Goal: Task Accomplishment & Management: Manage account settings

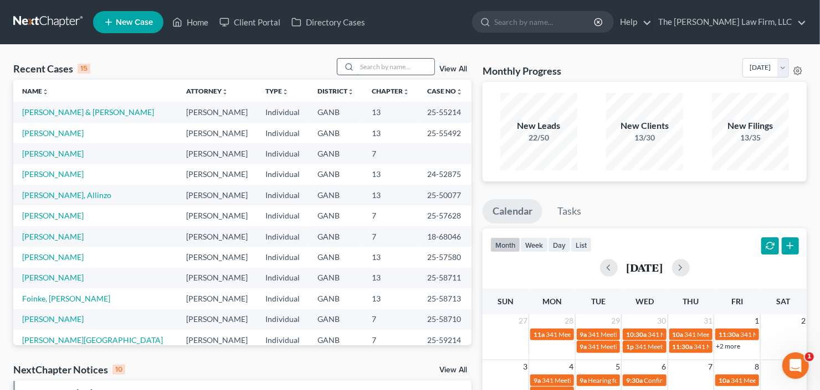
click at [394, 68] on input "search" at bounding box center [396, 67] width 78 height 16
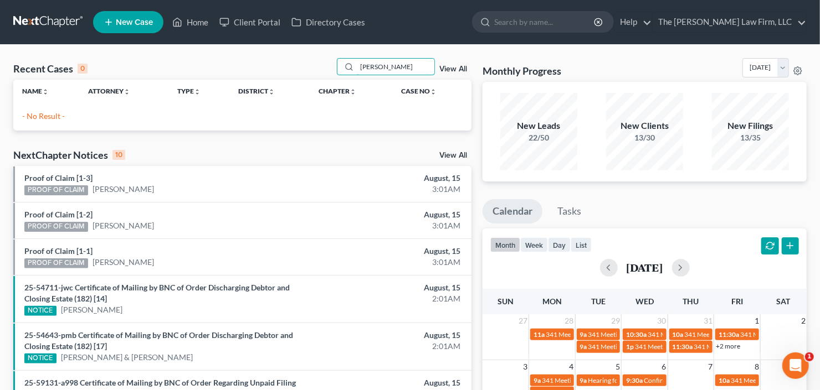
drag, startPoint x: 393, startPoint y: 68, endPoint x: 310, endPoint y: 84, distance: 84.2
click at [310, 84] on div "Recent Cases 0 [PERSON_NAME] View All Name unfold_more expand_more expand_less …" at bounding box center [242, 94] width 458 height 73
type input "[PERSON_NAME]"
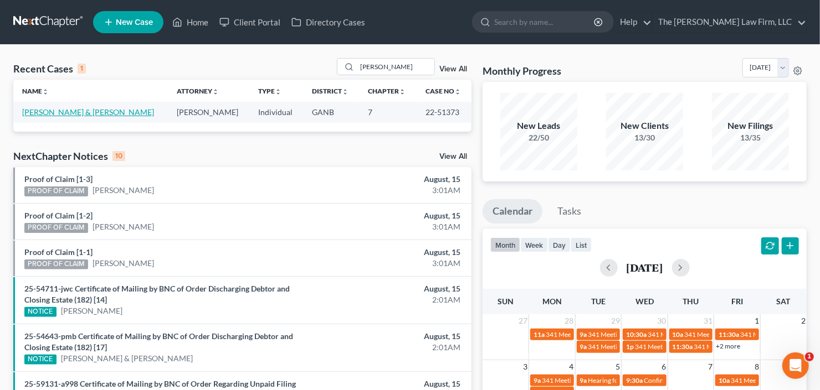
drag, startPoint x: 52, startPoint y: 120, endPoint x: 53, endPoint y: 113, distance: 6.7
click at [51, 120] on td "Regan, Joseph & Rita" at bounding box center [90, 112] width 155 height 20
click at [52, 113] on link "Regan, Joseph & Rita" at bounding box center [88, 111] width 132 height 9
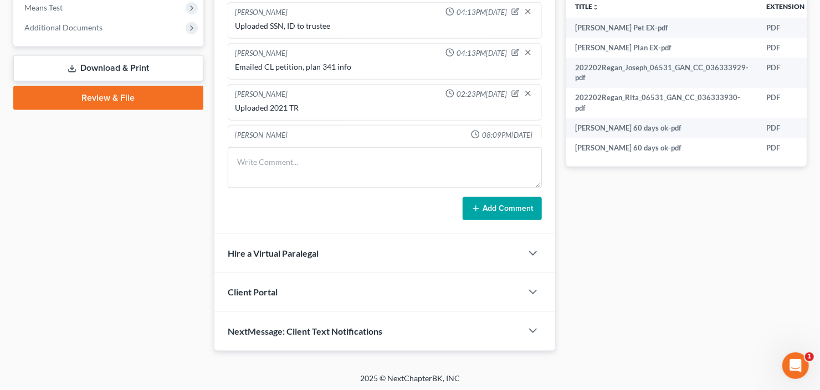
scroll to position [101, 0]
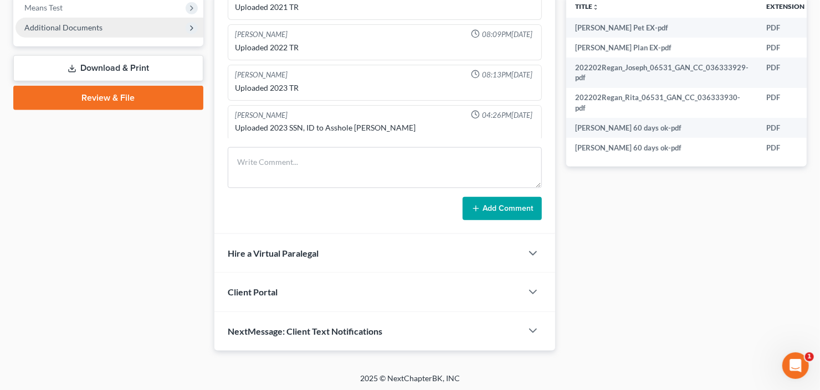
click at [63, 30] on span "Additional Documents" at bounding box center [63, 27] width 78 height 9
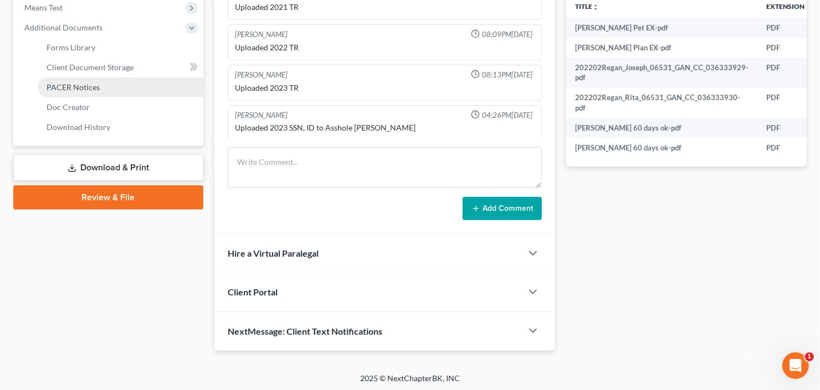
click at [72, 90] on span "PACER Notices" at bounding box center [73, 87] width 53 height 9
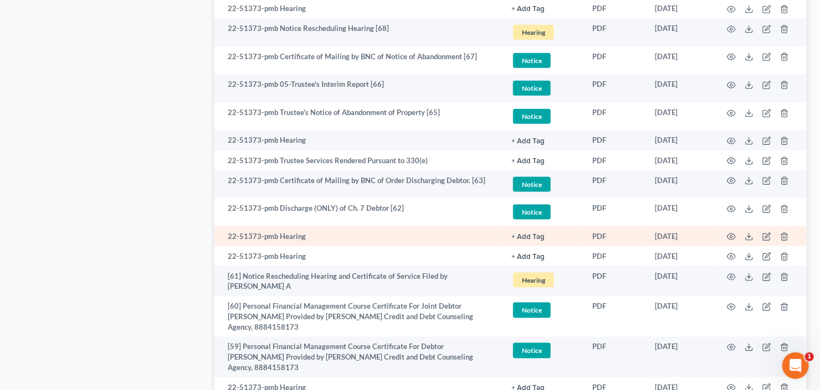
scroll to position [665, 0]
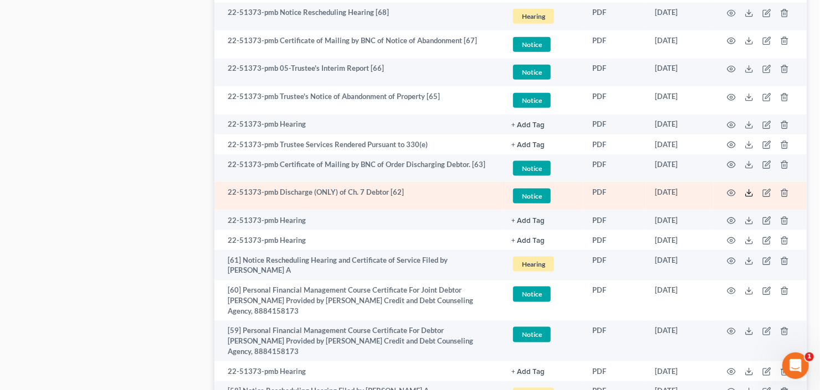
click at [749, 193] on icon at bounding box center [748, 193] width 9 height 9
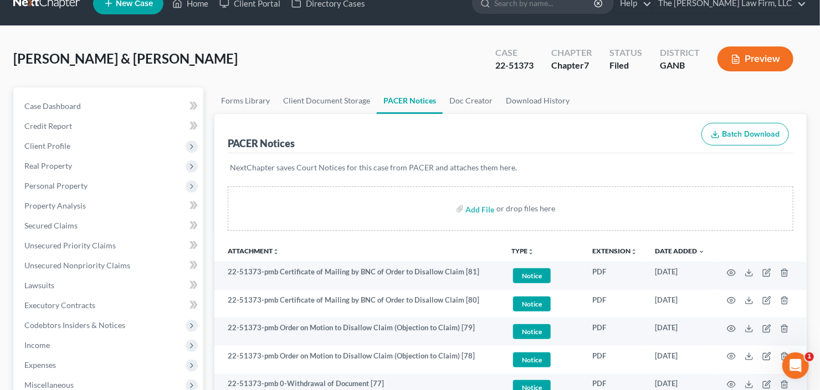
scroll to position [0, 0]
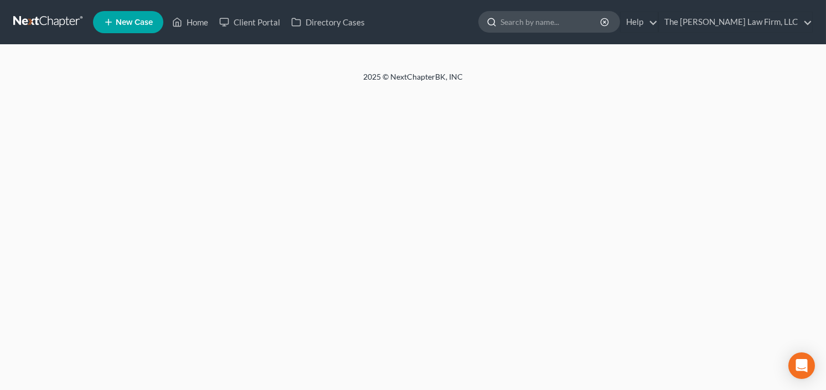
click at [572, 20] on input "search" at bounding box center [551, 22] width 101 height 20
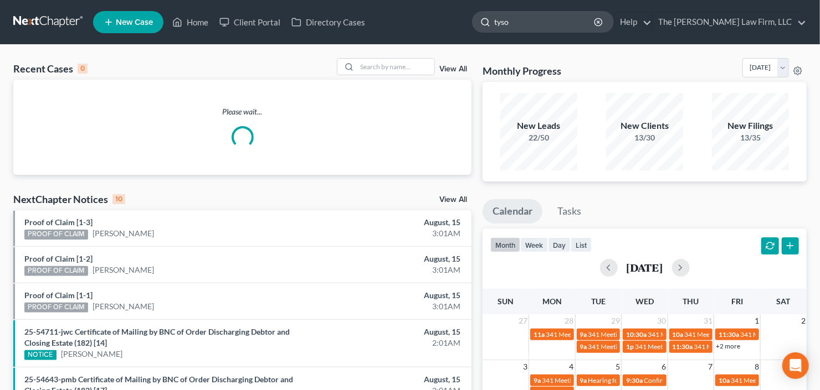
type input "tyson"
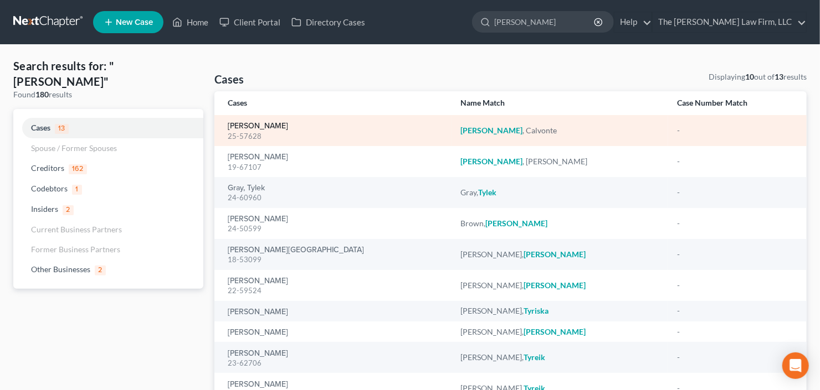
click at [253, 124] on link "Tyson, Calvonte" at bounding box center [258, 126] width 60 height 8
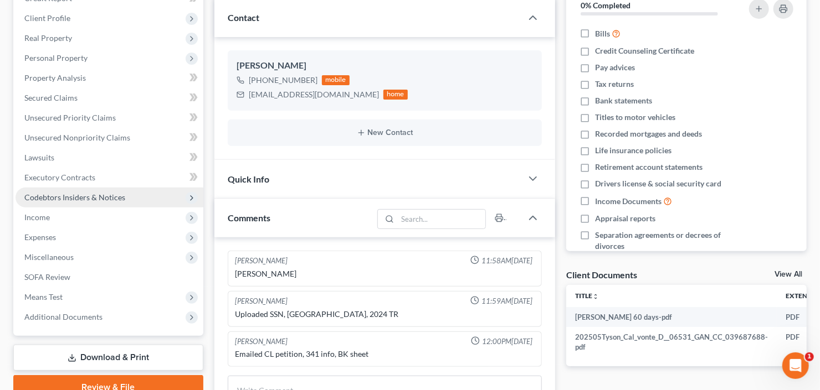
scroll to position [222, 0]
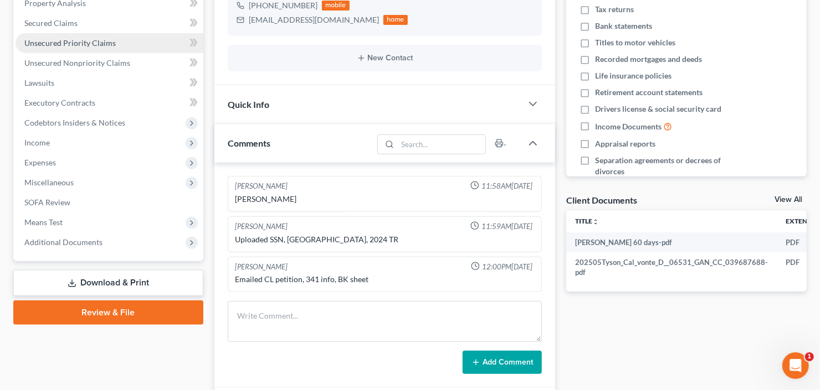
click at [129, 43] on link "Unsecured Priority Claims" at bounding box center [110, 43] width 188 height 20
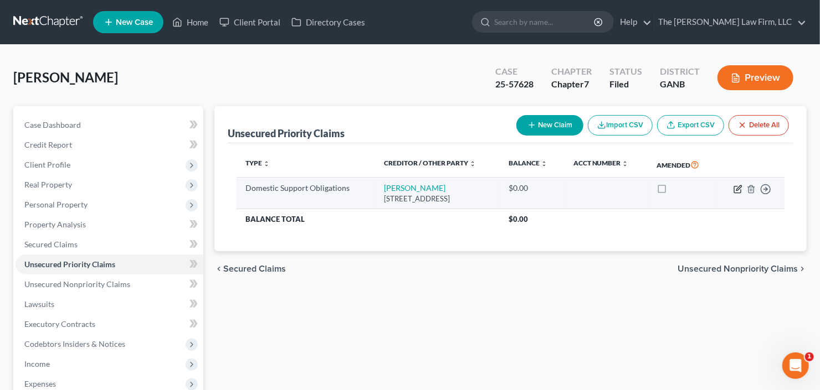
click at [734, 188] on icon "button" at bounding box center [737, 189] width 9 height 9
select select "22"
select select "0"
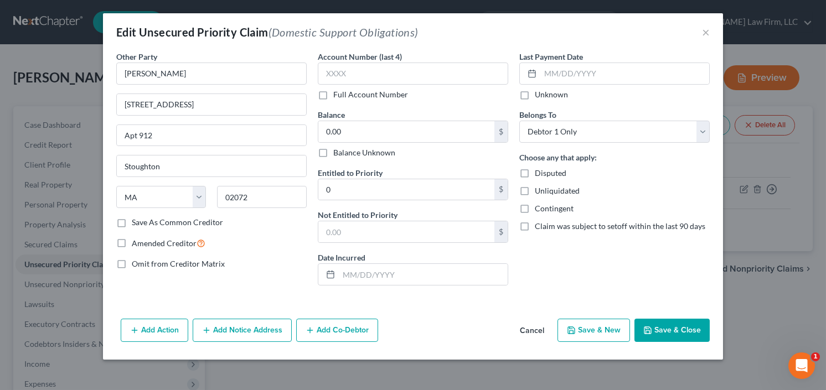
click at [536, 326] on button "Cancel" at bounding box center [532, 331] width 42 height 22
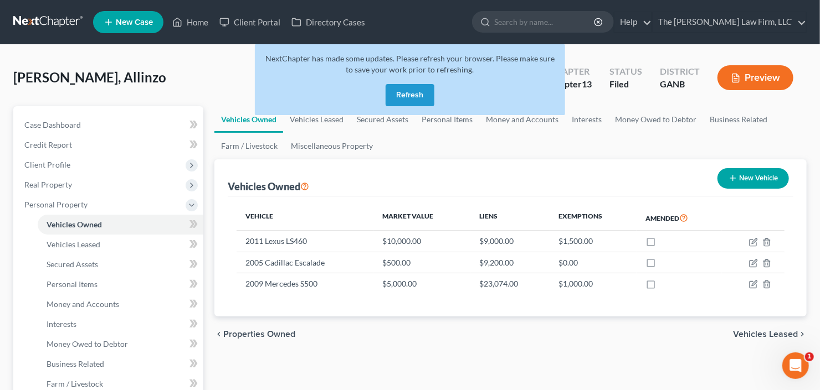
click at [409, 92] on button "Refresh" at bounding box center [409, 95] width 49 height 22
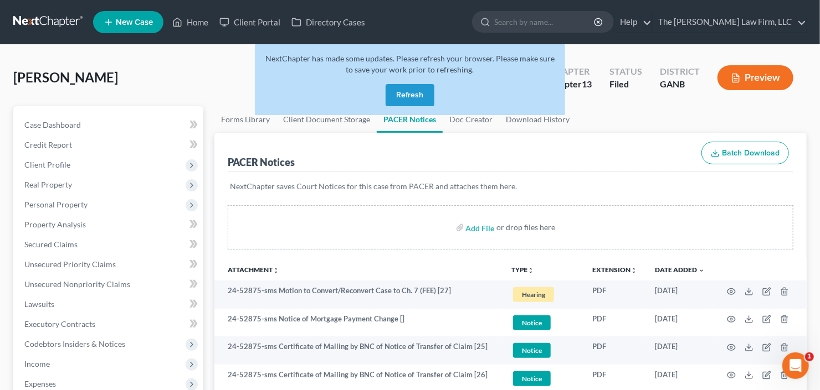
click at [419, 91] on button "Refresh" at bounding box center [409, 95] width 49 height 22
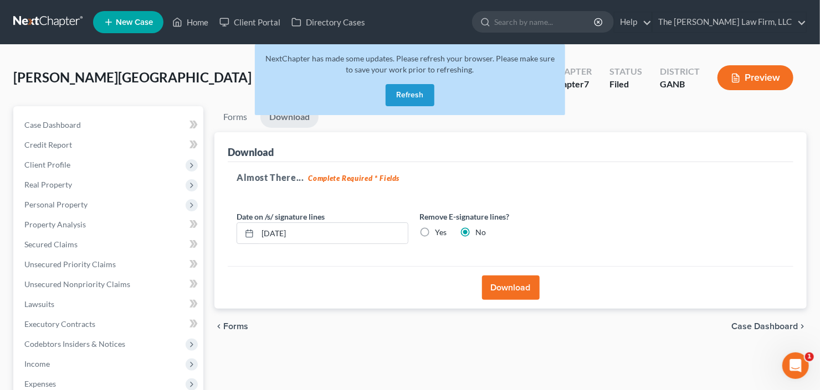
click at [415, 95] on button "Refresh" at bounding box center [409, 95] width 49 height 22
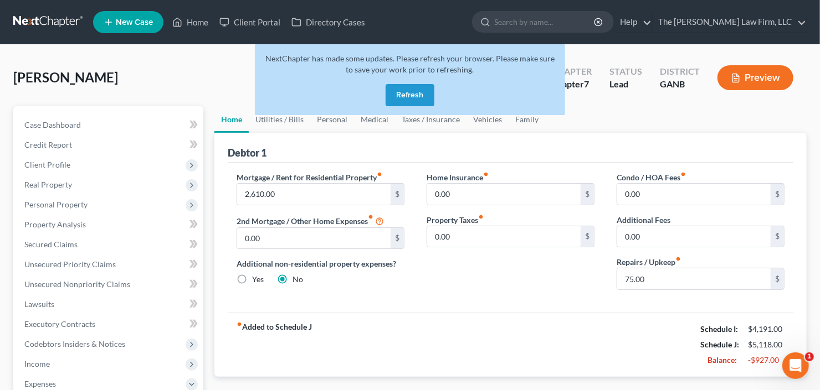
click at [397, 94] on button "Refresh" at bounding box center [409, 95] width 49 height 22
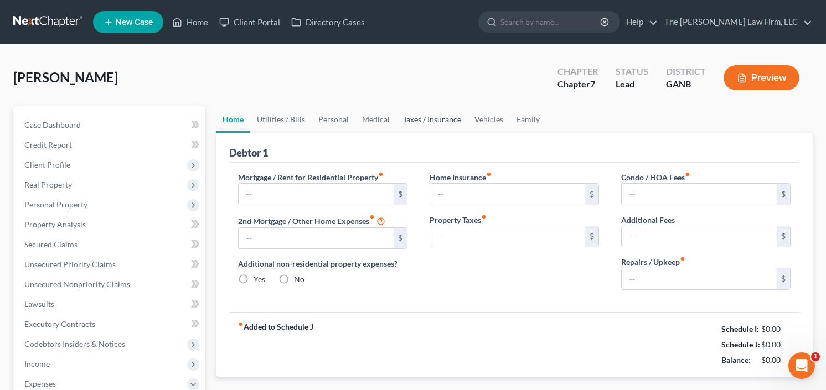
type input "1,500.00"
type input "0.00"
radio input "true"
type input "0.00"
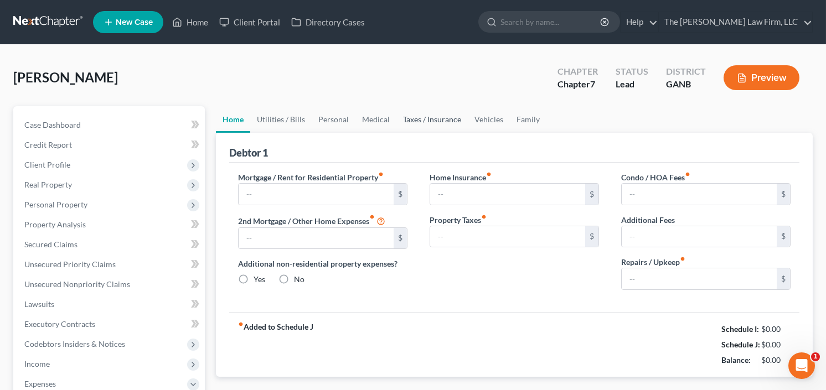
type input "0.00"
type input "75.00"
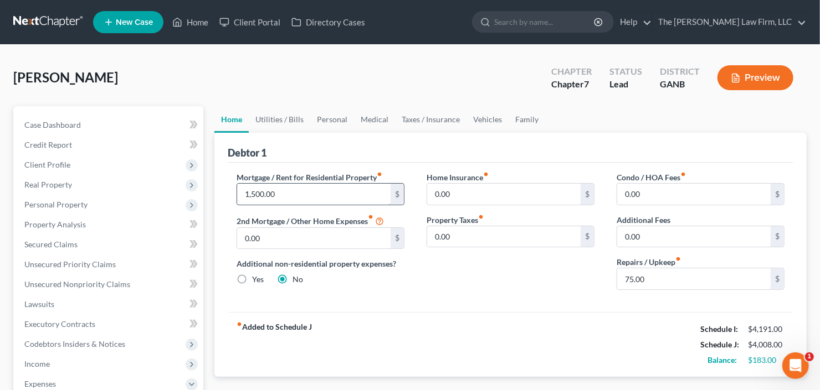
click at [277, 203] on input "1,500.00" at bounding box center [313, 194] width 153 height 21
type input "2,160.00"
click at [65, 145] on span "Credit Report" at bounding box center [48, 144] width 48 height 9
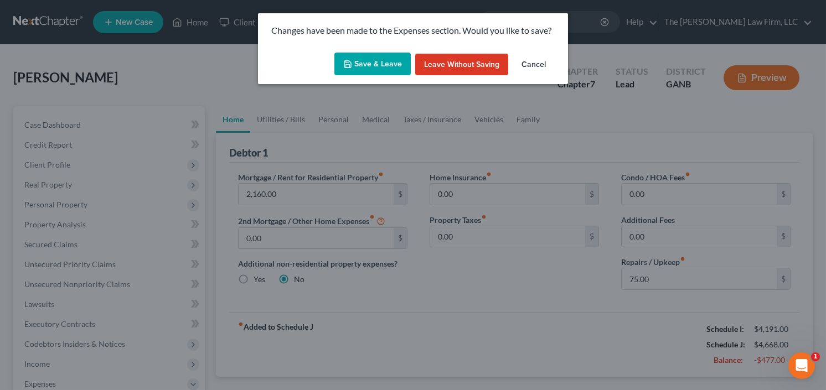
click at [365, 58] on button "Save & Leave" at bounding box center [372, 64] width 76 height 23
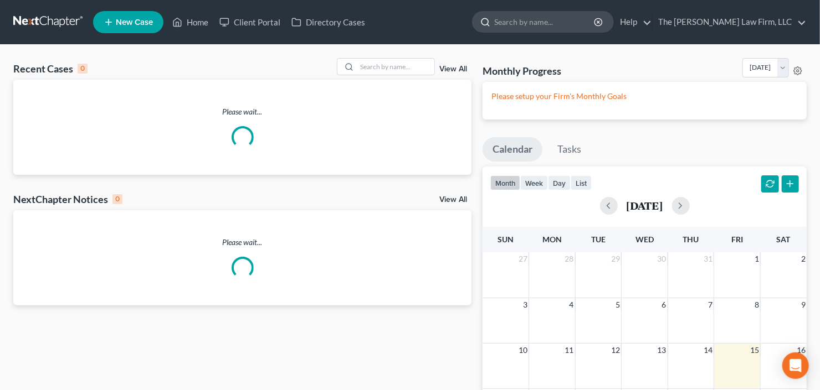
click at [591, 22] on input "search" at bounding box center [544, 22] width 101 height 20
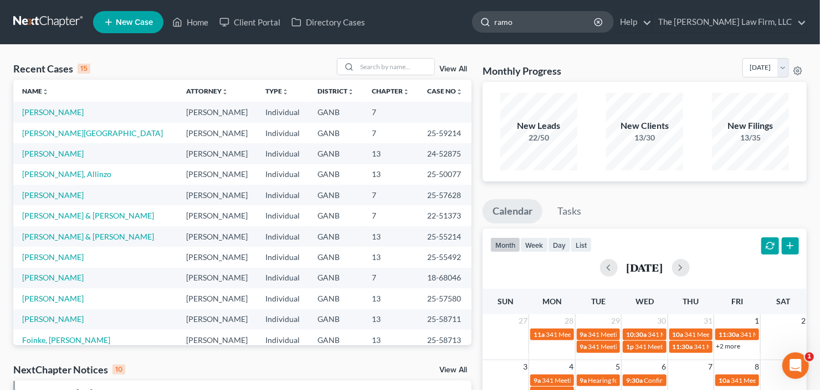
type input "ramog"
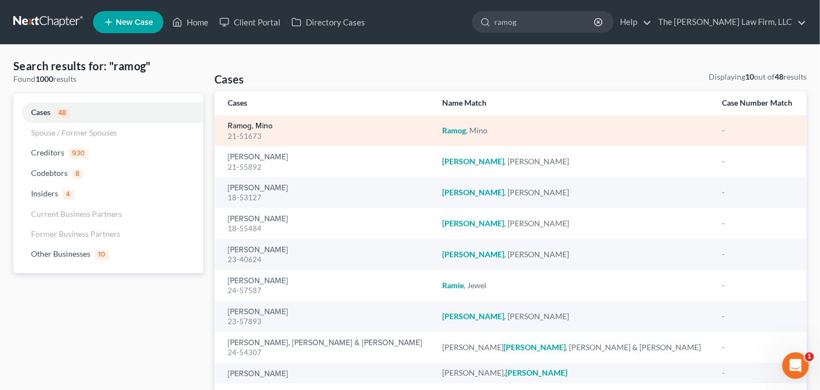
click at [243, 125] on link "Ramog, Mino" at bounding box center [250, 126] width 45 height 8
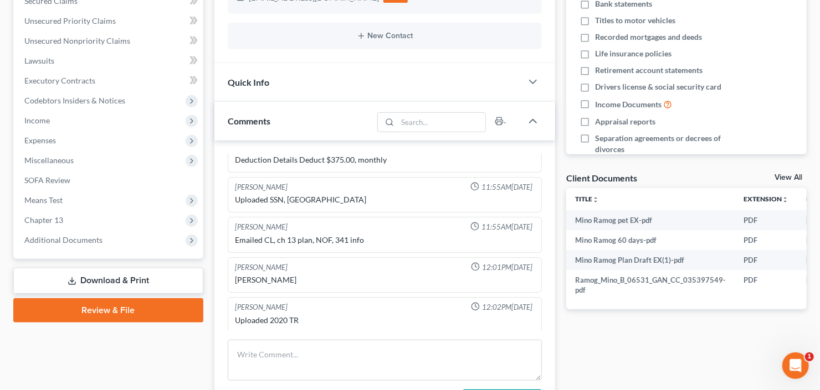
scroll to position [310, 0]
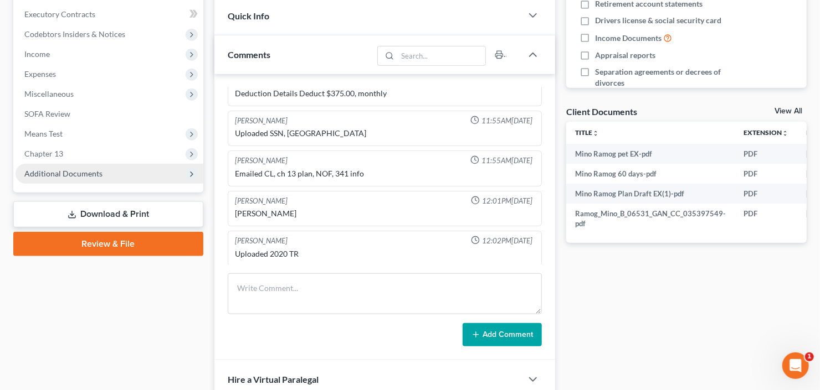
click at [59, 164] on span "Additional Documents" at bounding box center [110, 174] width 188 height 20
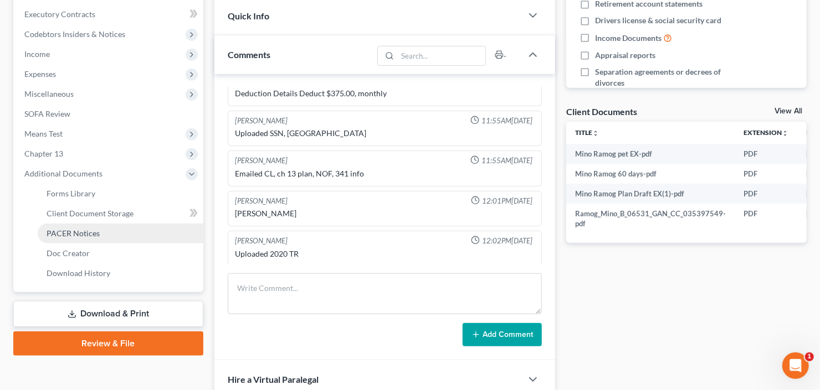
click at [69, 229] on span "PACER Notices" at bounding box center [73, 233] width 53 height 9
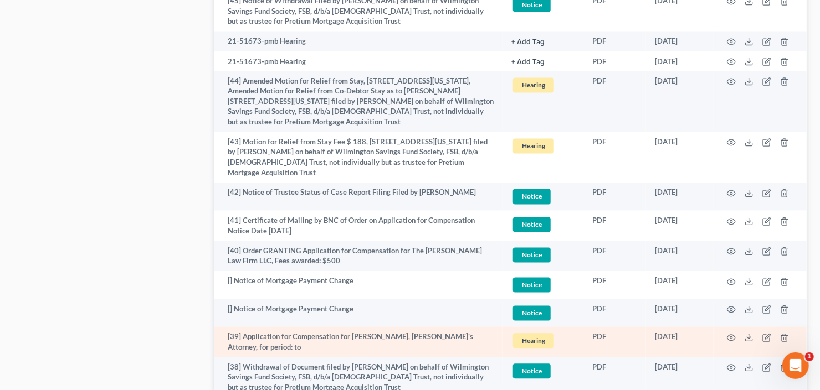
scroll to position [1019, 0]
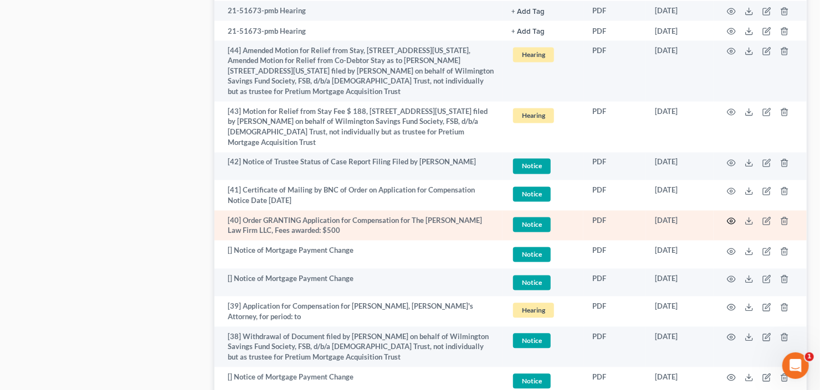
click at [733, 218] on icon "button" at bounding box center [731, 221] width 9 height 9
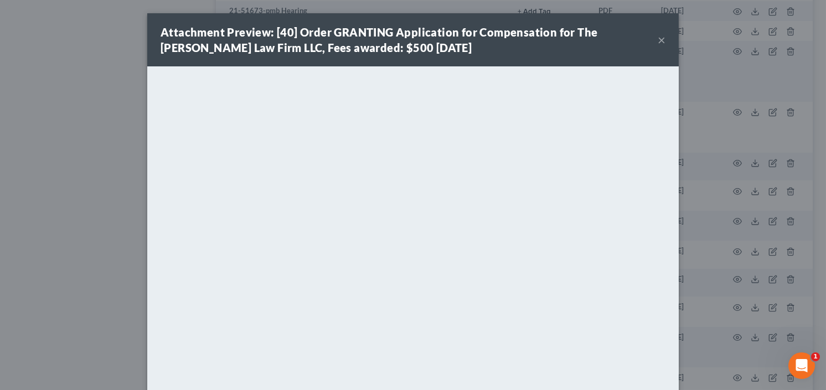
click at [658, 40] on button "×" at bounding box center [662, 39] width 8 height 13
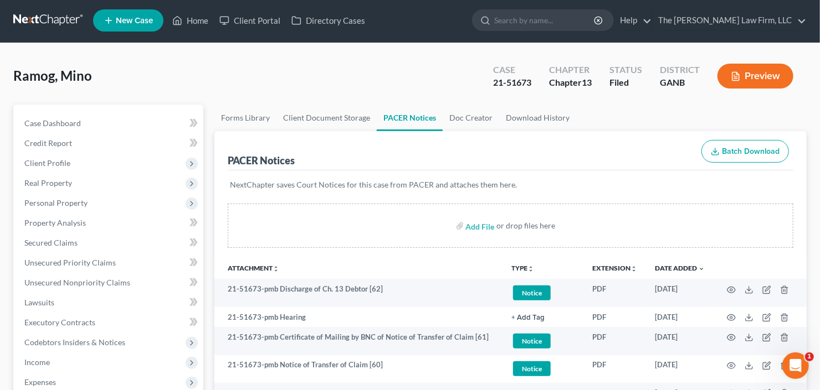
scroll to position [0, 0]
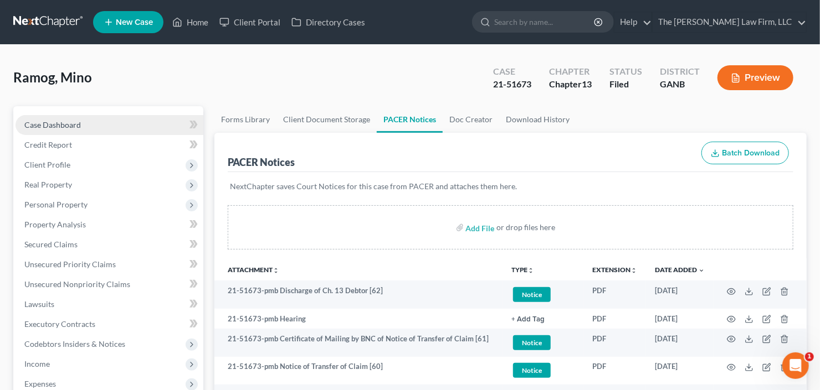
click at [63, 122] on span "Case Dashboard" at bounding box center [52, 124] width 56 height 9
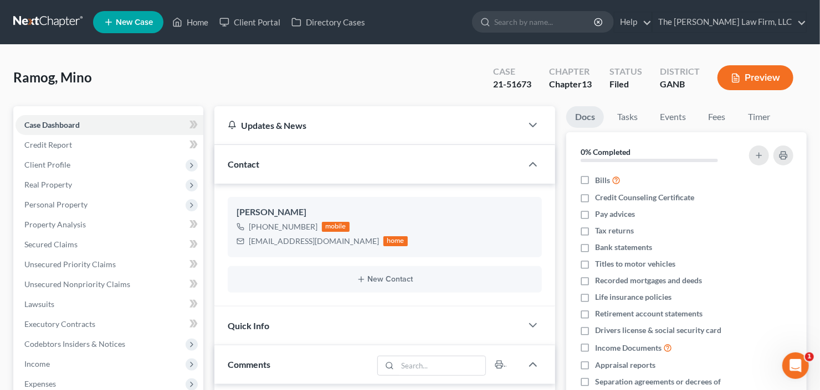
scroll to position [113, 0]
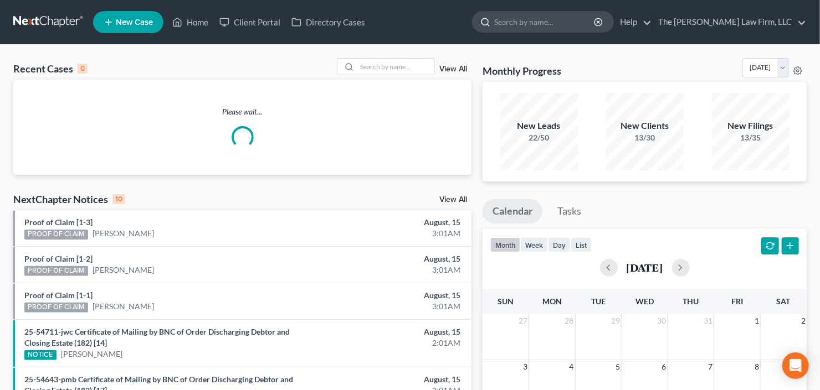
click at [564, 26] on input "search" at bounding box center [544, 22] width 101 height 20
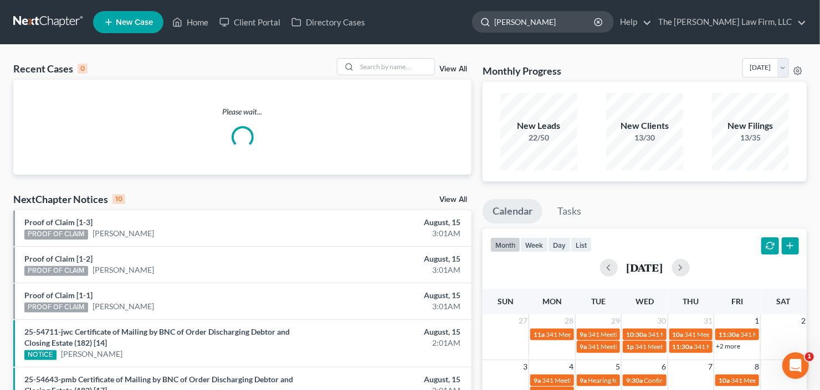
type input "malcome"
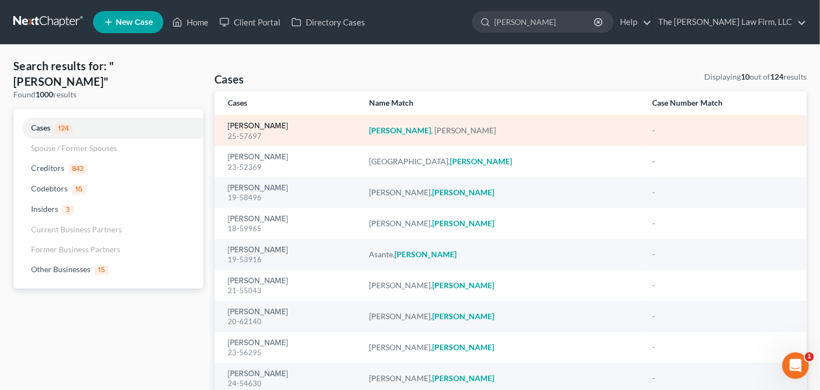
click at [257, 126] on link "Malcome, Iesha" at bounding box center [258, 126] width 60 height 8
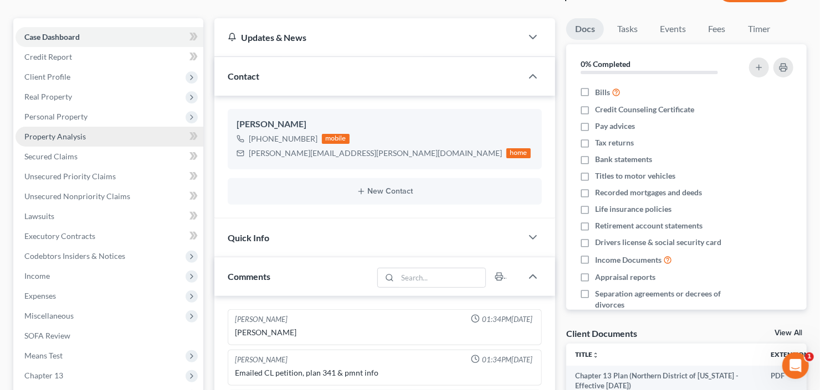
scroll to position [89, 0]
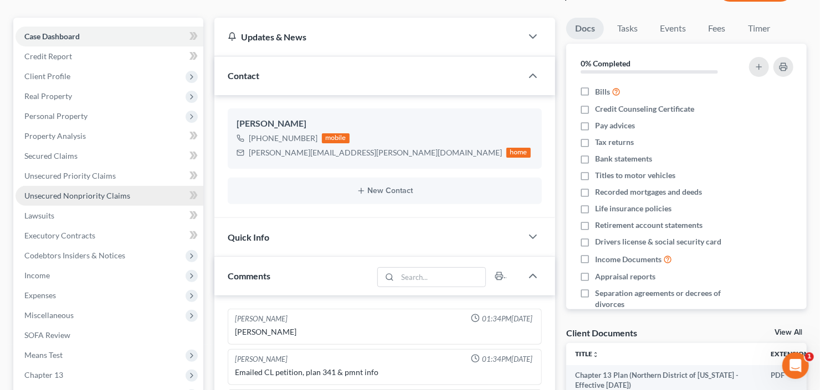
click at [70, 197] on span "Unsecured Nonpriority Claims" at bounding box center [77, 195] width 106 height 9
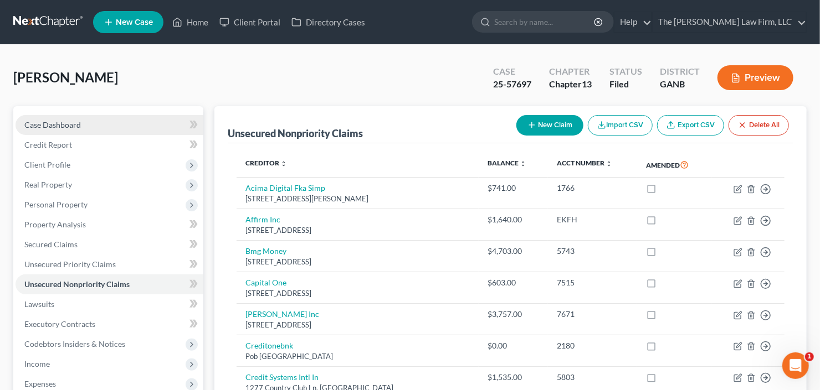
click at [29, 128] on link "Case Dashboard" at bounding box center [110, 125] width 188 height 20
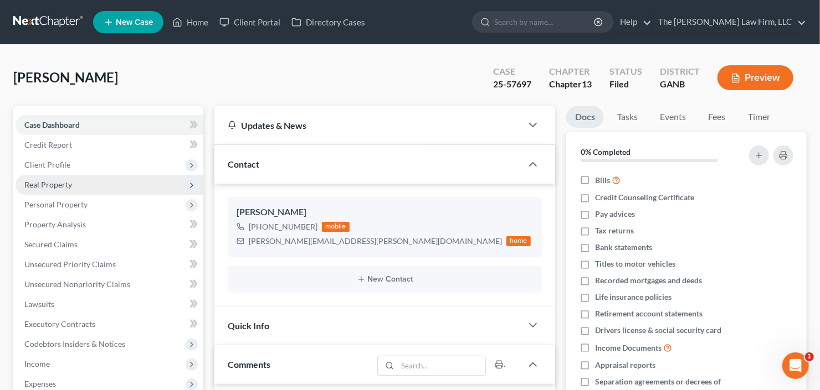
click at [58, 181] on span "Real Property" at bounding box center [48, 184] width 48 height 9
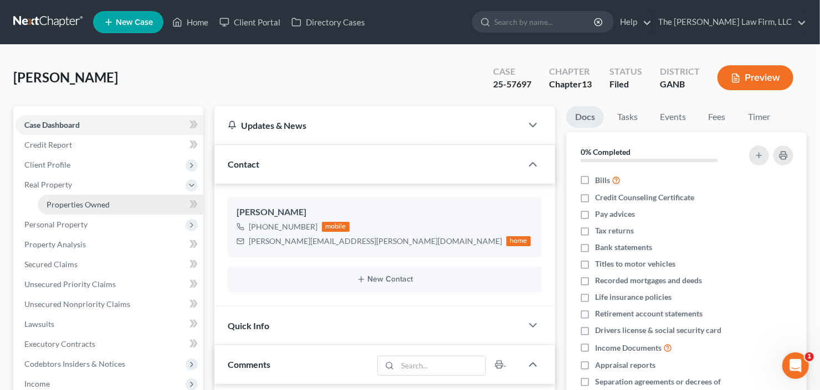
click at [73, 204] on span "Properties Owned" at bounding box center [78, 204] width 63 height 9
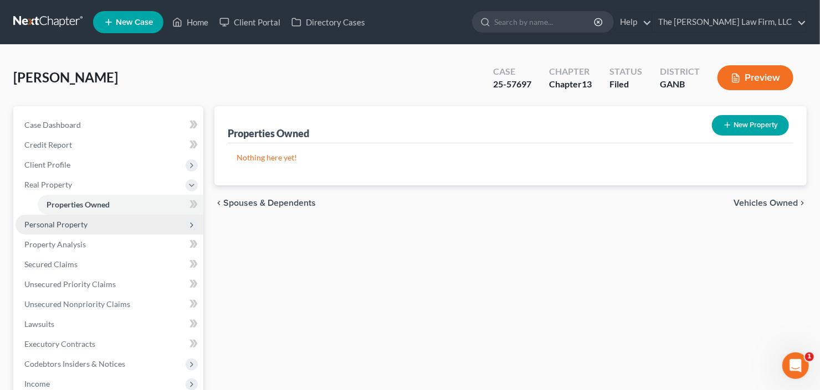
click at [61, 228] on span "Personal Property" at bounding box center [55, 224] width 63 height 9
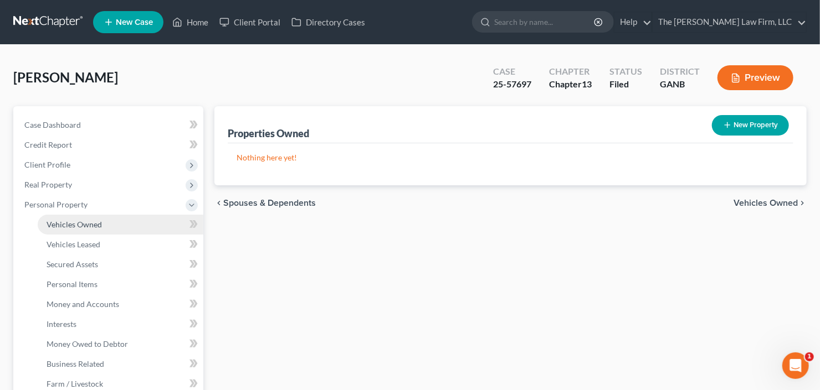
click at [78, 222] on span "Vehicles Owned" at bounding box center [74, 224] width 55 height 9
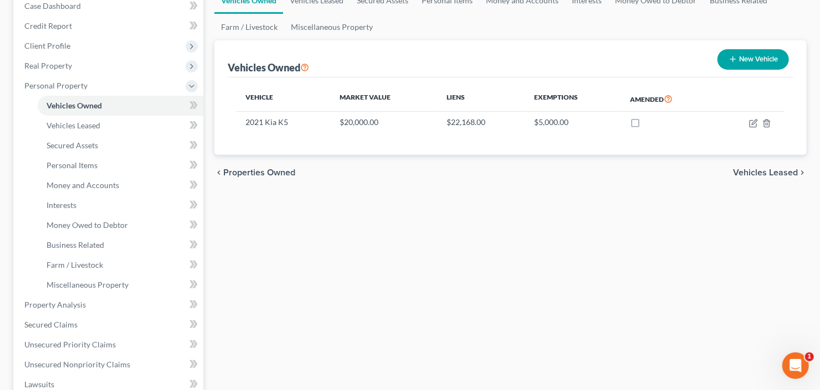
scroll to position [133, 0]
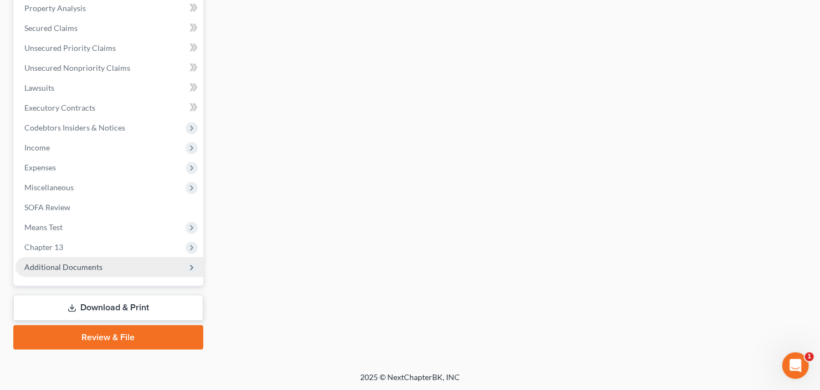
click at [61, 269] on span "Additional Documents" at bounding box center [63, 266] width 78 height 9
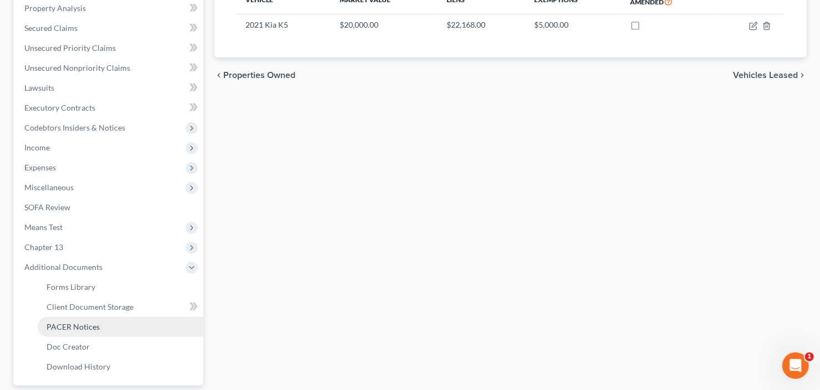
click at [71, 325] on span "PACER Notices" at bounding box center [73, 326] width 53 height 9
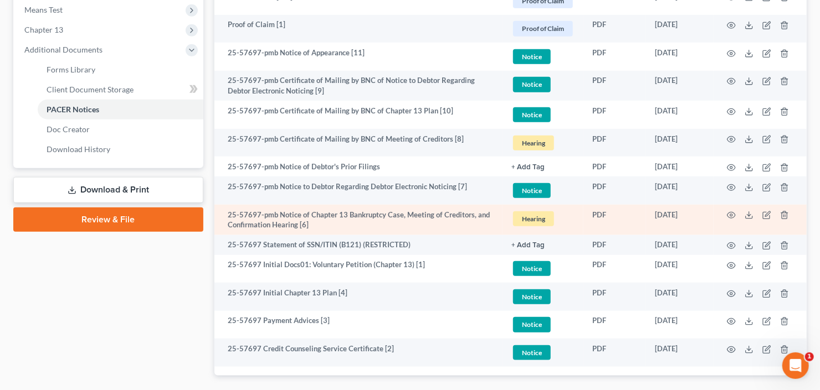
scroll to position [487, 0]
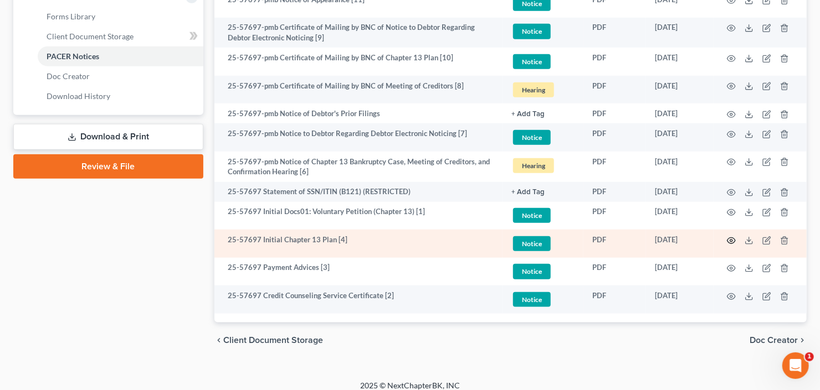
click at [730, 240] on circle "button" at bounding box center [731, 241] width 2 height 2
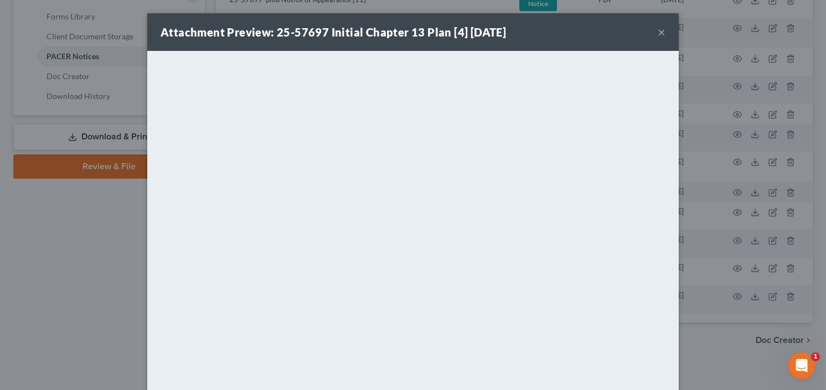
click at [658, 30] on button "×" at bounding box center [662, 31] width 8 height 13
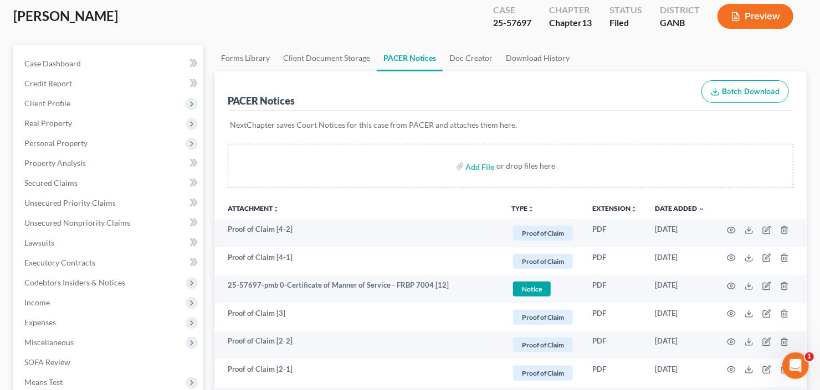
scroll to position [0, 0]
